Goal: Task Accomplishment & Management: Manage account settings

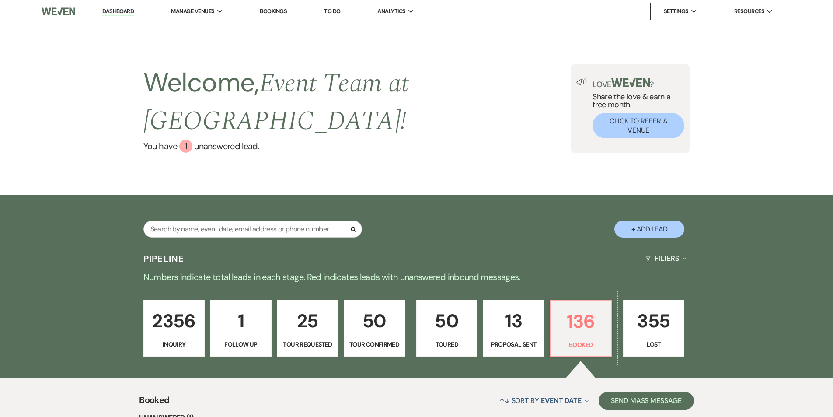
select select "7"
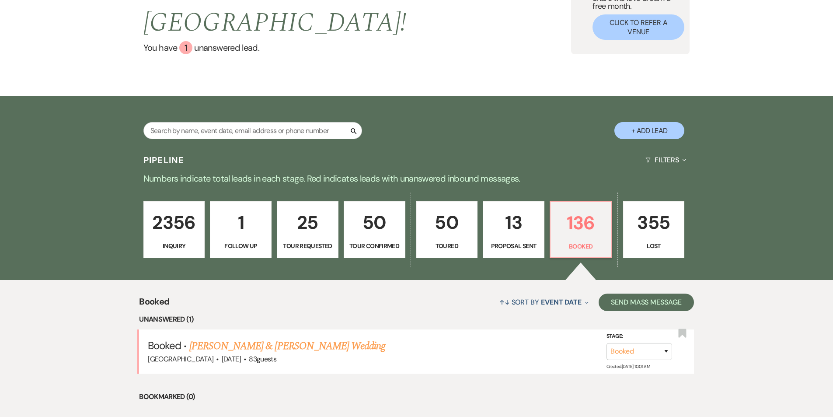
click at [173, 213] on p "2356" at bounding box center [174, 222] width 50 height 29
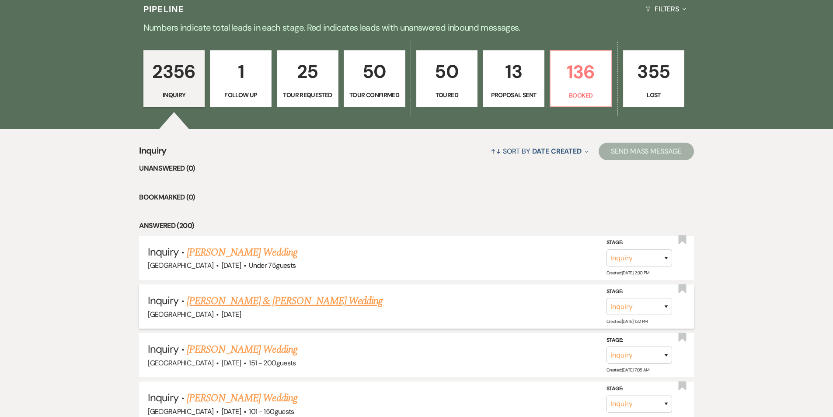
scroll to position [251, 0]
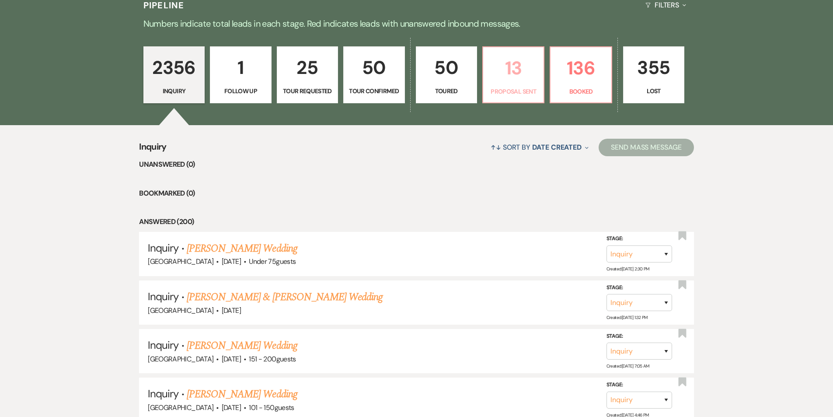
click at [525, 53] on p "13" at bounding box center [513, 67] width 50 height 29
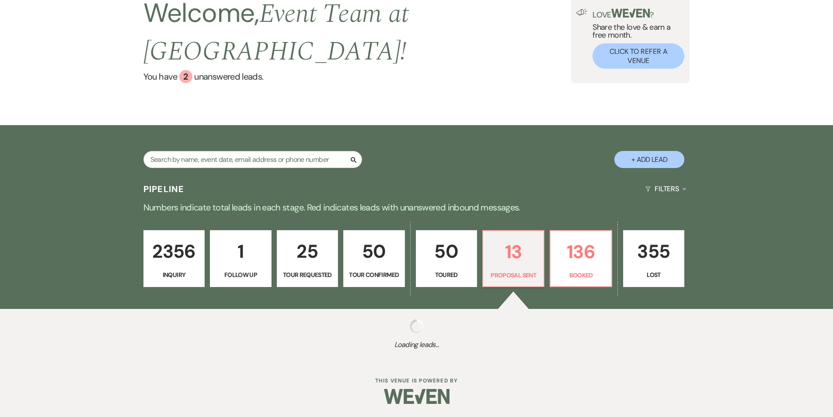
select select "6"
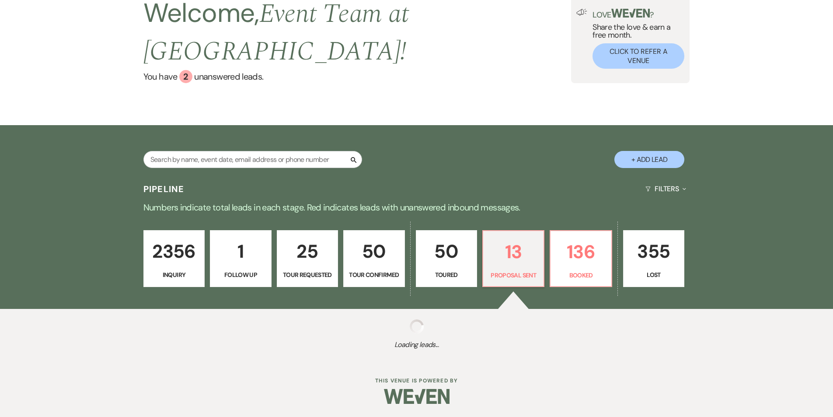
select select "6"
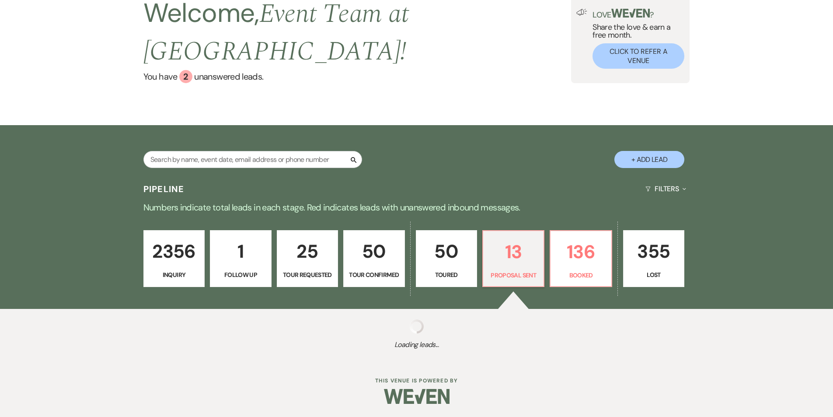
select select "6"
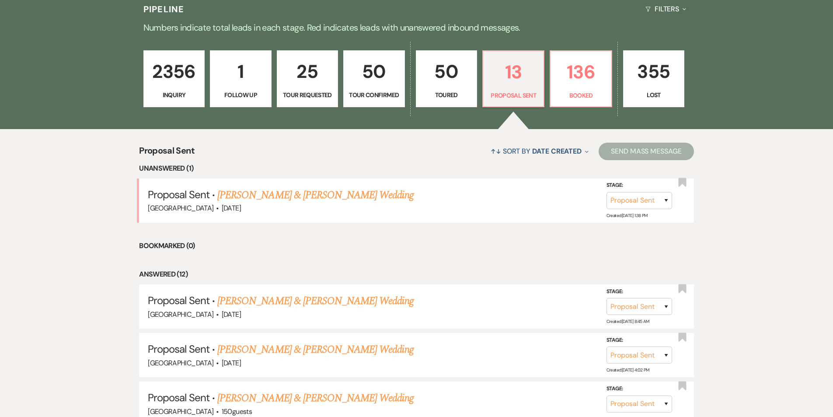
click at [262, 187] on link "Tatum Nuckels & Brandon Cirucci's Wedding" at bounding box center [315, 195] width 196 height 16
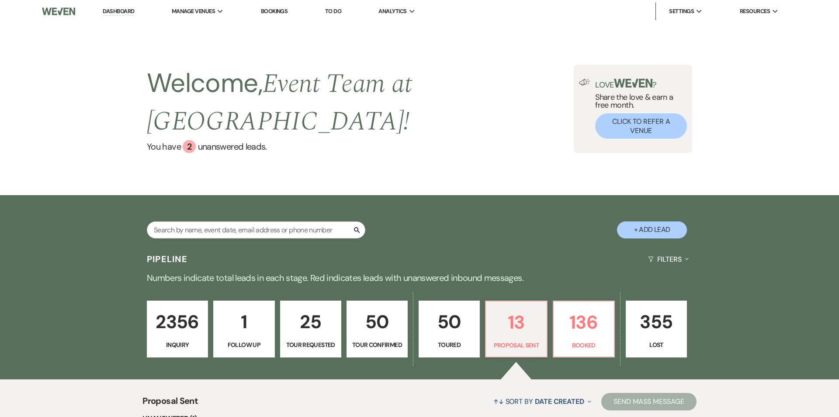
select select "6"
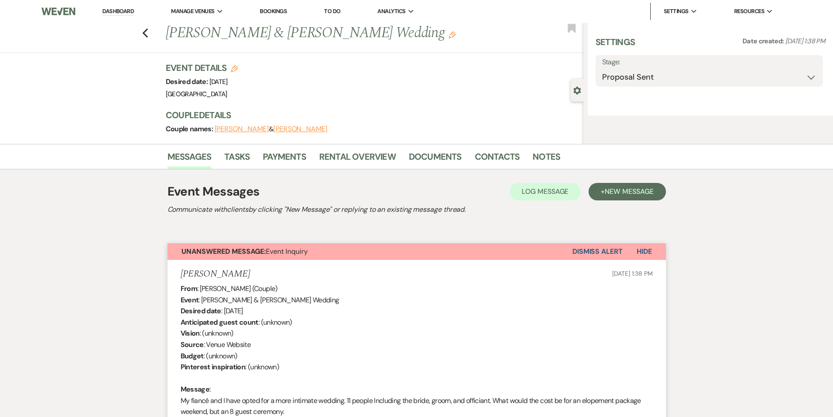
select select "5"
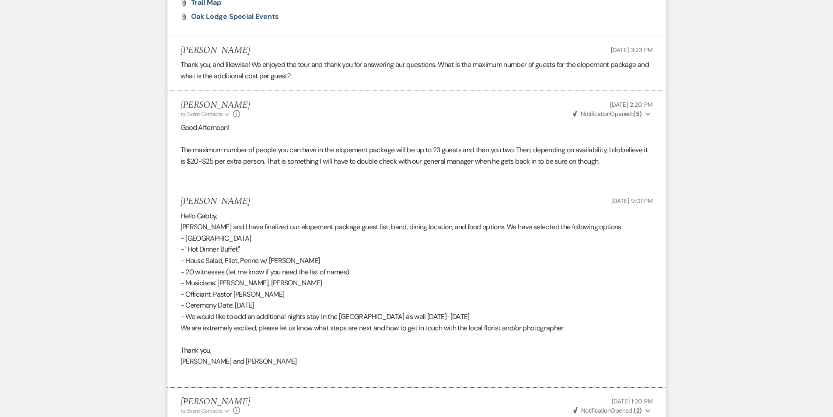
scroll to position [1632, 0]
